Goal: Information Seeking & Learning: Learn about a topic

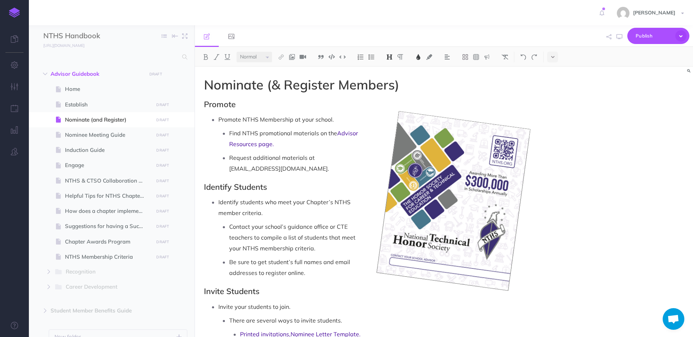
select select "null"
click at [66, 272] on span "Recognition" at bounding box center [103, 271] width 75 height 9
select select "null"
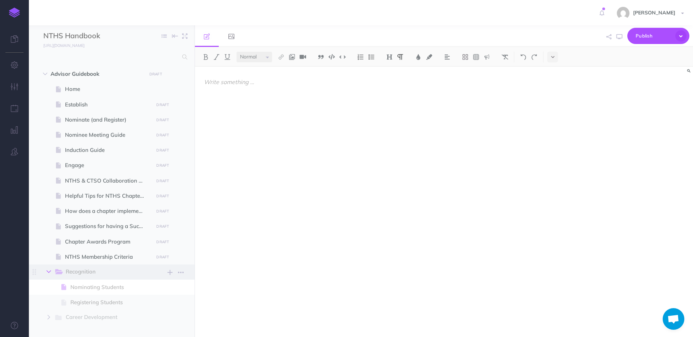
click at [45, 271] on button "button" at bounding box center [48, 271] width 13 height 9
click at [103, 229] on span "Suggestions for having a Successful Chapter" at bounding box center [108, 226] width 86 height 9
select select "null"
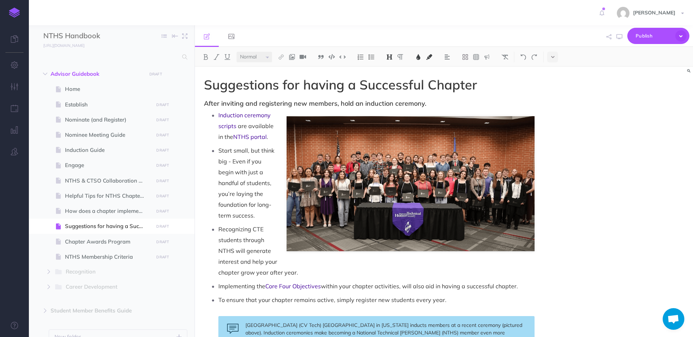
scroll to position [418, 0]
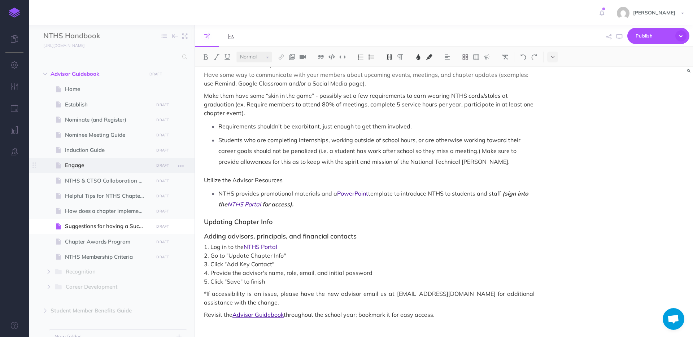
click at [70, 166] on span "Engage" at bounding box center [108, 165] width 86 height 9
select select "null"
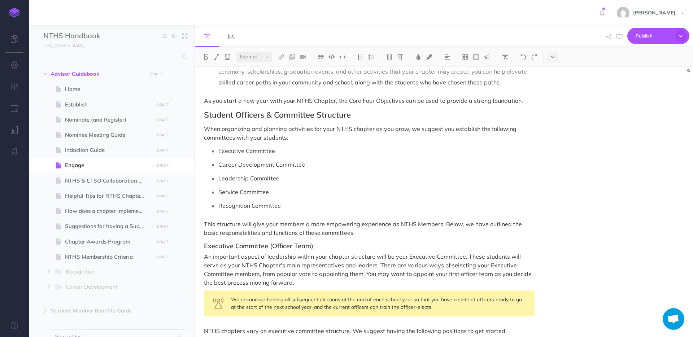
scroll to position [413, 0]
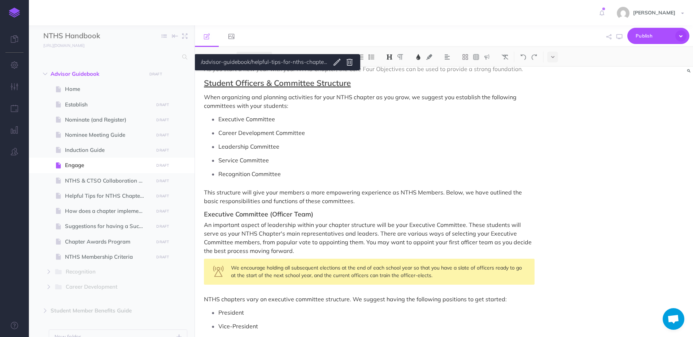
click at [243, 78] on span "Student Officers & Committee Structure" at bounding box center [277, 83] width 147 height 10
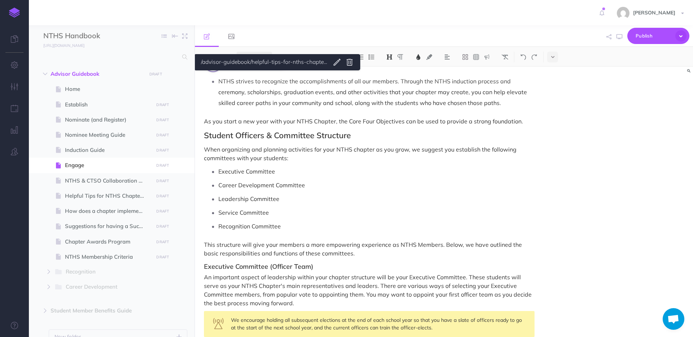
scroll to position [331, 0]
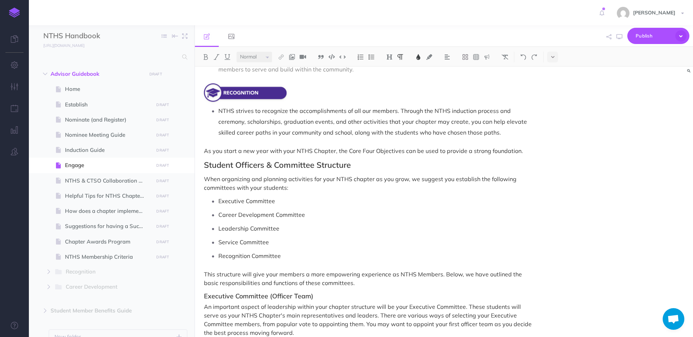
click at [344, 198] on p "Executive Committee" at bounding box center [376, 201] width 316 height 11
click at [50, 273] on icon "button" at bounding box center [49, 271] width 4 height 4
click at [85, 277] on span "Recognition New folder Add a new folder inside this folder New page Add a new b…" at bounding box center [120, 271] width 133 height 15
select select "null"
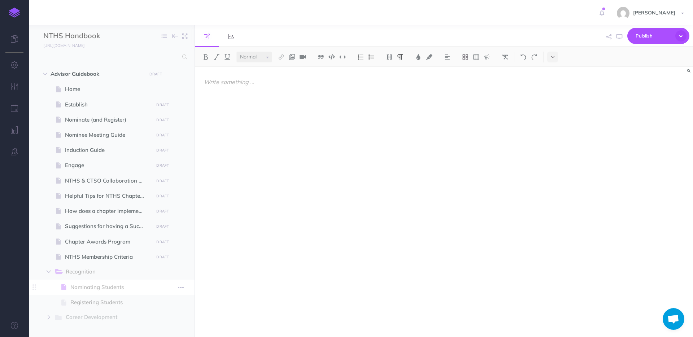
click at [85, 287] on span "Nominating Students" at bounding box center [110, 287] width 81 height 9
click at [93, 285] on span "Nominating Students" at bounding box center [110, 287] width 81 height 9
click at [47, 271] on icon "button" at bounding box center [49, 271] width 4 height 4
click at [90, 216] on span at bounding box center [112, 210] width 166 height 15
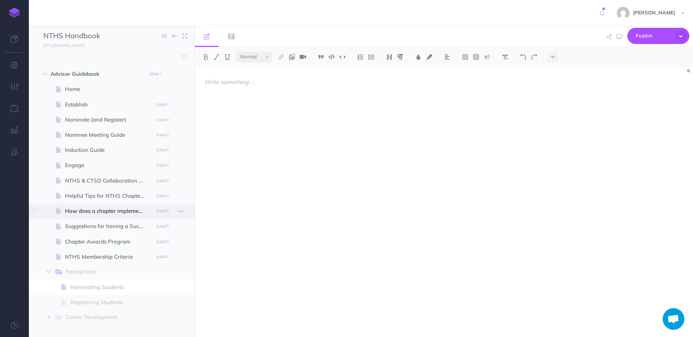
select select "null"
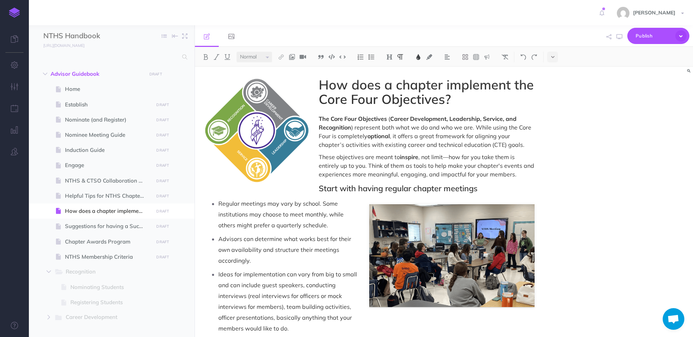
click at [339, 137] on span ") represent both what we do and who we are. While using the Core Four is comple…" at bounding box center [426, 132] width 214 height 16
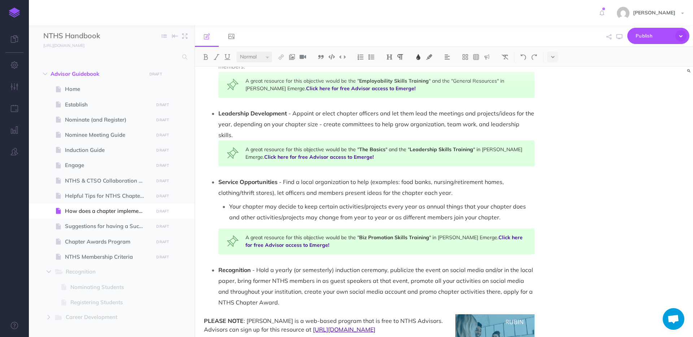
scroll to position [406, 0]
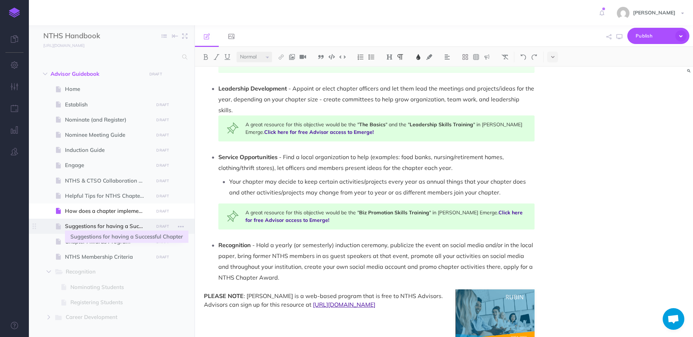
click at [103, 225] on span "Suggestions for having a Successful Chapter" at bounding box center [108, 226] width 86 height 9
select select "null"
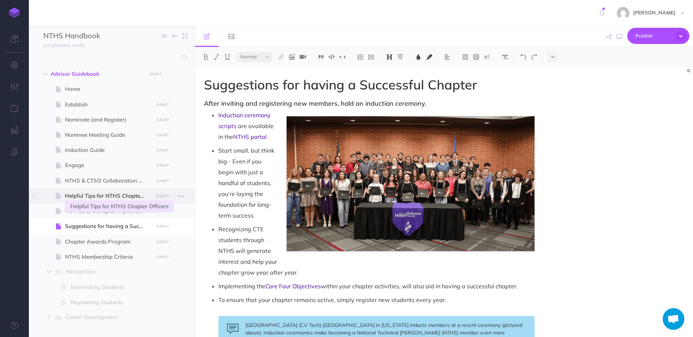
click at [107, 195] on span "Helpful Tips for NTHS Chapter Officers" at bounding box center [108, 196] width 86 height 9
select select "null"
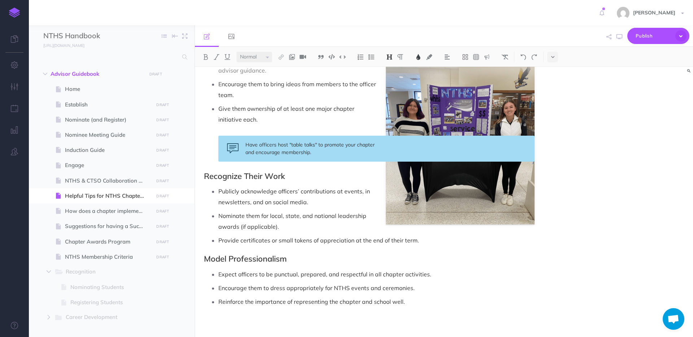
scroll to position [501, 0]
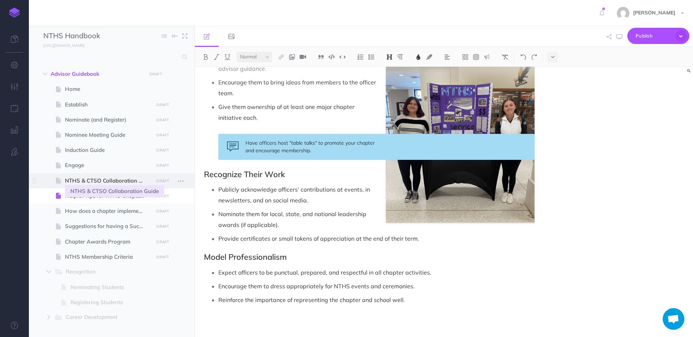
click at [113, 178] on span "NTHS & CTSO Collaboration Guide" at bounding box center [108, 180] width 86 height 9
select select "null"
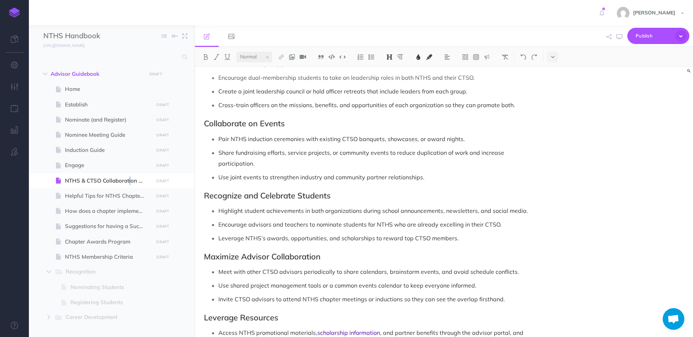
scroll to position [656, 0]
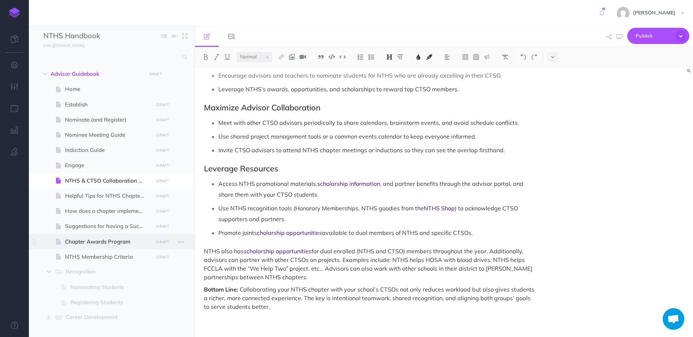
click at [102, 243] on span "Chapter Awards Program" at bounding box center [108, 241] width 86 height 9
select select "null"
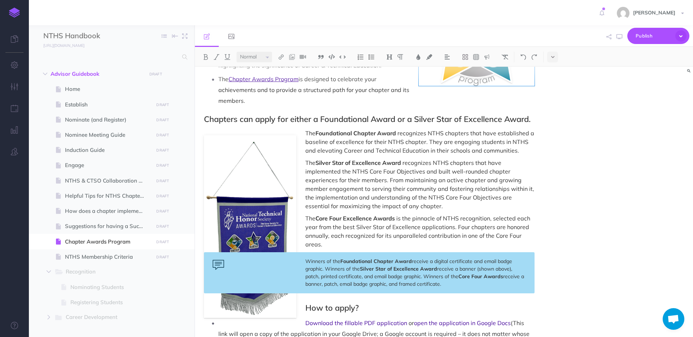
scroll to position [114, 0]
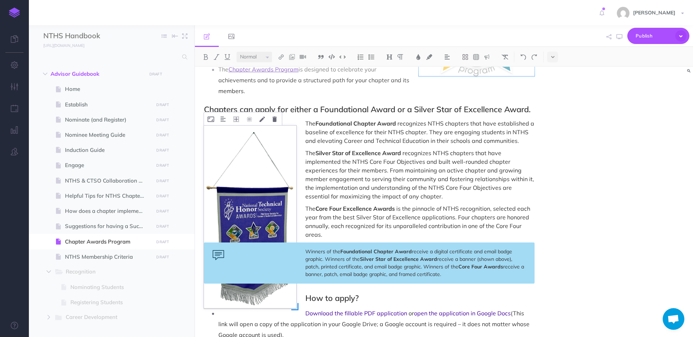
click at [255, 188] on img at bounding box center [250, 217] width 92 height 183
click at [247, 119] on icon at bounding box center [249, 119] width 6 height 5
click at [402, 160] on span "recognizes NTHS chapters that have implemented the NTHS Core Four Objectives an…" at bounding box center [420, 174] width 230 height 51
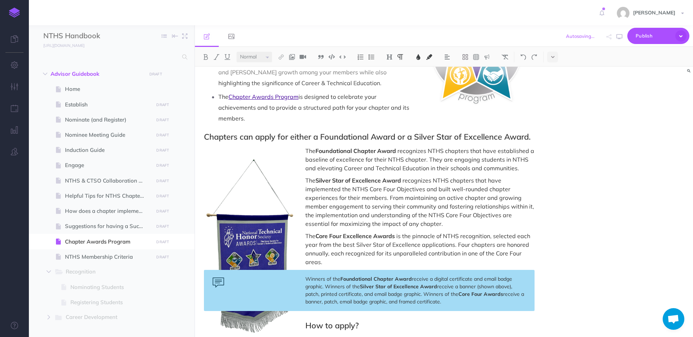
scroll to position [163, 0]
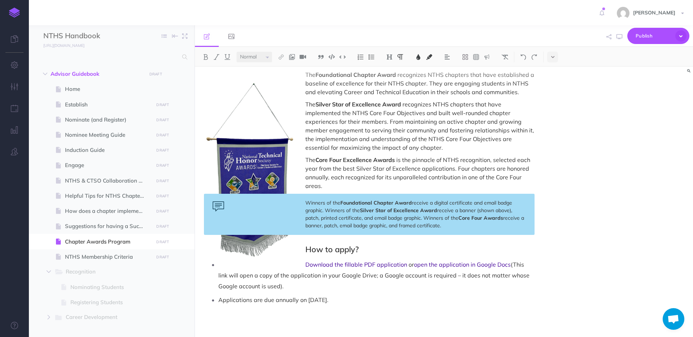
click at [106, 13] on div "[PERSON_NAME] Settings Account Settings Teams Create Team Support Documentation…" at bounding box center [346, 12] width 682 height 25
click at [164, 36] on icon "button" at bounding box center [164, 36] width 5 height 5
click at [164, 35] on icon "button" at bounding box center [164, 36] width 5 height 5
click at [15, 67] on icon "button" at bounding box center [15, 64] width 8 height 7
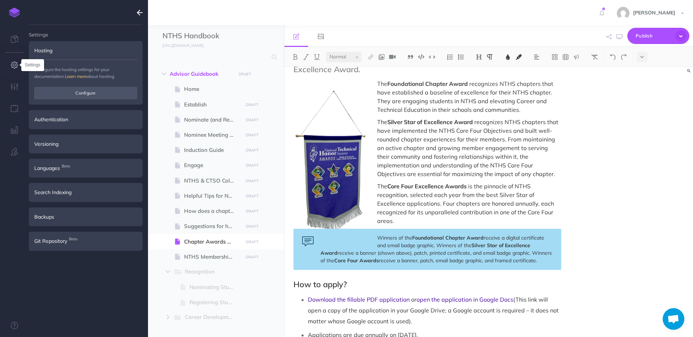
scroll to position [180, 0]
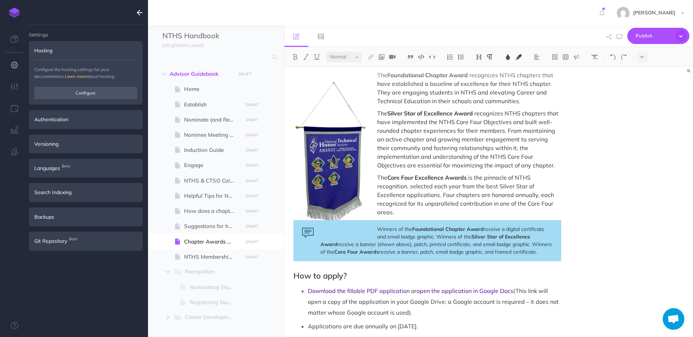
click at [17, 66] on icon "button" at bounding box center [15, 64] width 8 height 7
click at [140, 9] on icon "button" at bounding box center [140, 12] width 6 height 9
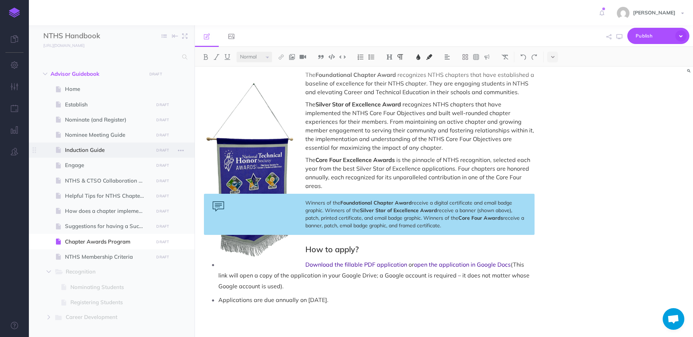
scroll to position [163, 0]
click at [347, 152] on p "The Silver Star of Excellence Award recognizes NTHS chapters that have implemen…" at bounding box center [369, 126] width 330 height 52
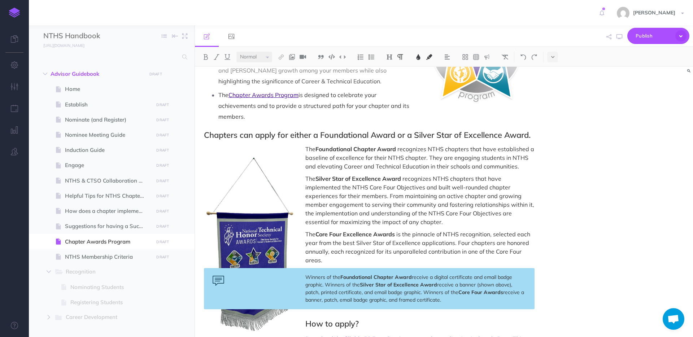
scroll to position [123, 0]
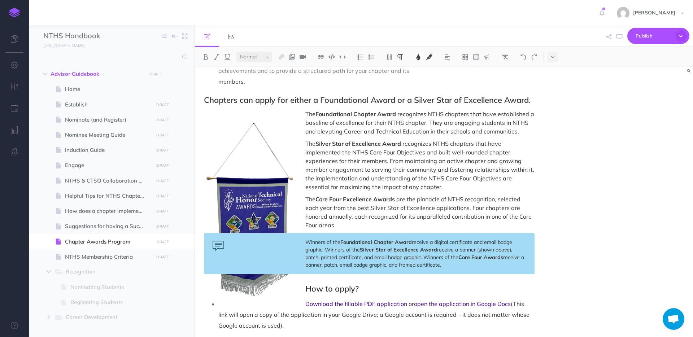
click at [437, 215] on span "are the pinnacle of NTHS recognition, selected each year from the best Silver S…" at bounding box center [419, 212] width 228 height 33
click at [409, 167] on span "recognizes NTHS chapters that have implemented the NTHS Core Four Objectives an…" at bounding box center [420, 165] width 230 height 51
click at [285, 14] on div "[PERSON_NAME] Settings Account Settings Teams Create Team Support Documentation…" at bounding box center [346, 12] width 682 height 25
